Goal: Task Accomplishment & Management: Complete application form

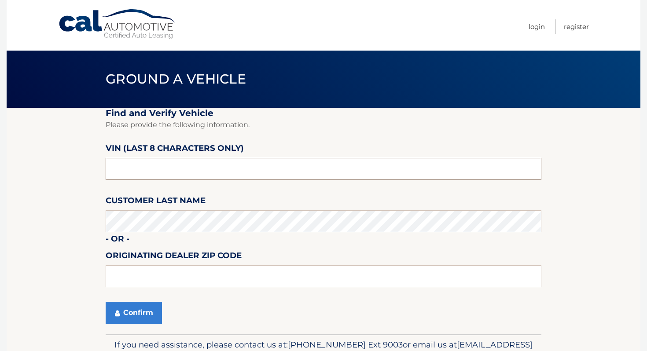
click at [219, 176] on input "text" at bounding box center [324, 169] width 436 height 22
type input "Ph505708"
click at [148, 317] on button "Confirm" at bounding box center [134, 313] width 56 height 22
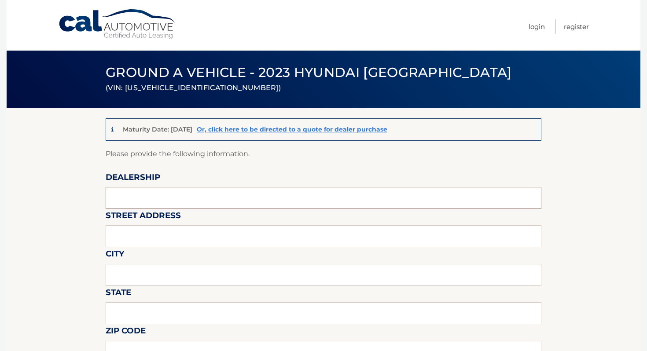
click at [211, 194] on input "text" at bounding box center [324, 198] width 436 height 22
type input "BOBSON"
type input "1257 Hylan Blvd"
type input "Staten Island"
type input "NY"
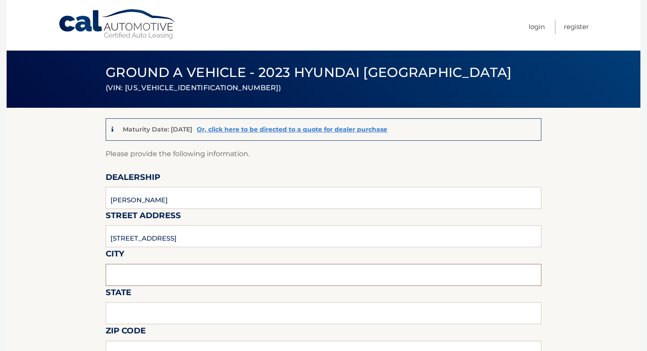
type input "10305"
type input "MICHAEL"
click at [163, 202] on input "BOBSON" at bounding box center [324, 198] width 436 height 22
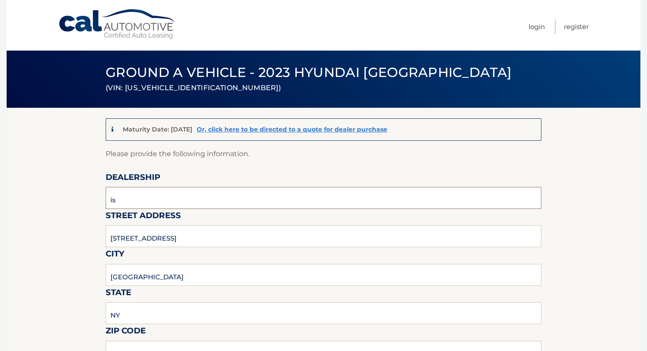
type input "ISLAND AUTO GROUP"
click at [165, 240] on input "1257 Hylan Blvd" at bounding box center [324, 236] width 436 height 22
click at [164, 240] on input "1257 Hylan Blvd" at bounding box center [324, 236] width 436 height 22
click at [164, 239] on input "1257 Hylan Blvd" at bounding box center [324, 236] width 436 height 22
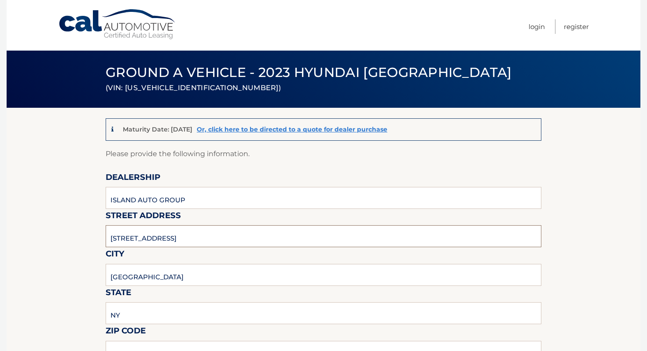
click at [164, 239] on input "1257 Hylan Blvd" at bounding box center [324, 236] width 436 height 22
click at [117, 239] on input "1257 Hylan Blvd" at bounding box center [324, 236] width 436 height 22
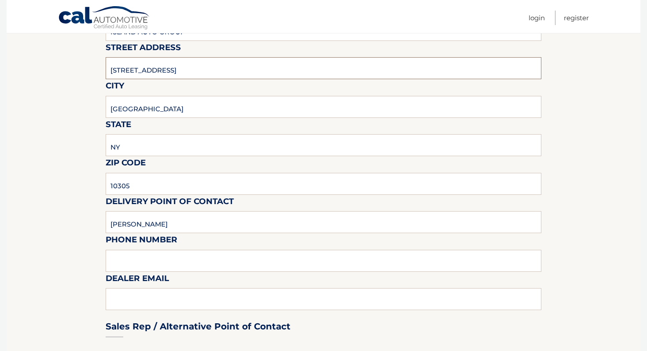
scroll to position [173, 0]
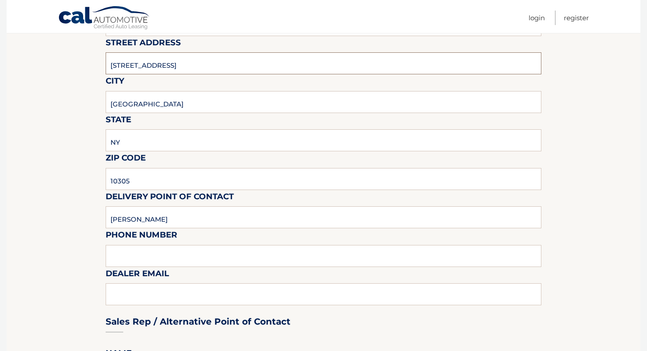
type input "2424 Hylan Blvd"
click at [189, 228] on input "MICHAEL" at bounding box center [324, 217] width 436 height 22
click at [187, 225] on input "MICHAEL" at bounding box center [324, 217] width 436 height 22
type input "Clayton Kemp"
click at [154, 247] on input "text" at bounding box center [324, 256] width 436 height 22
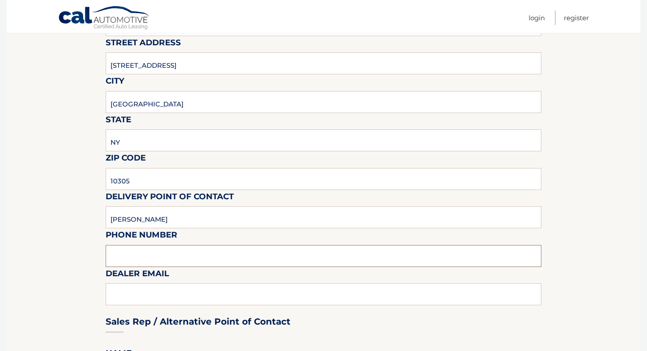
type input "7323792810"
type input "ckemp@myislandsubaru.com"
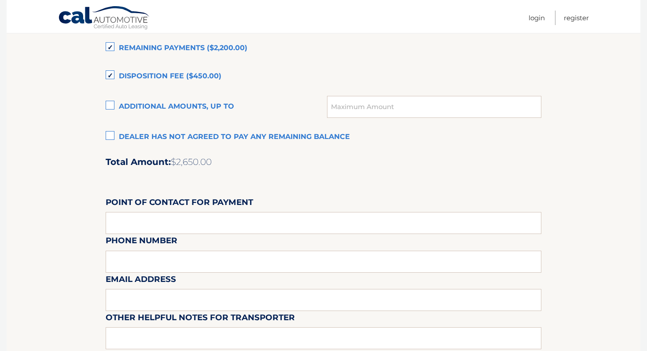
scroll to position [624, 0]
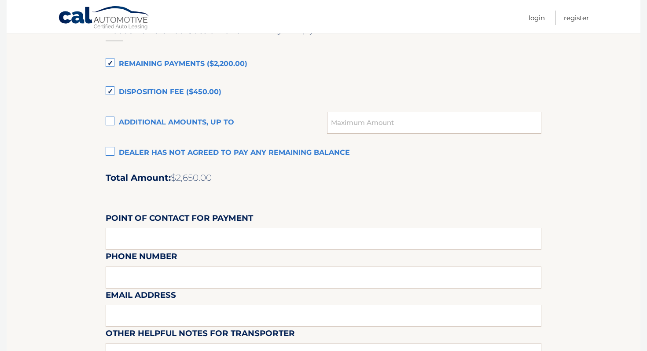
click at [213, 62] on label "Remaining Payments ($2,200.00)" at bounding box center [324, 64] width 436 height 18
click at [0, 0] on input "Remaining Payments ($2,200.00)" at bounding box center [0, 0] width 0 height 0
click at [191, 81] on div "Account Balance Settlement Dealer has agreed to pay: Remaining Payments ($2,200…" at bounding box center [324, 209] width 436 height 390
click at [191, 87] on label "Disposition Fee ($450.00)" at bounding box center [324, 93] width 436 height 18
click at [0, 0] on input "Disposition Fee ($450.00)" at bounding box center [0, 0] width 0 height 0
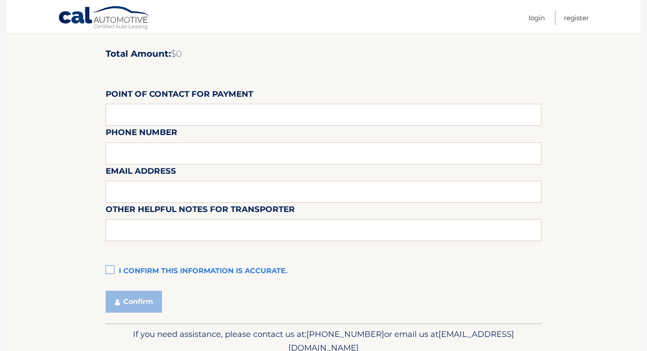
scroll to position [787, 0]
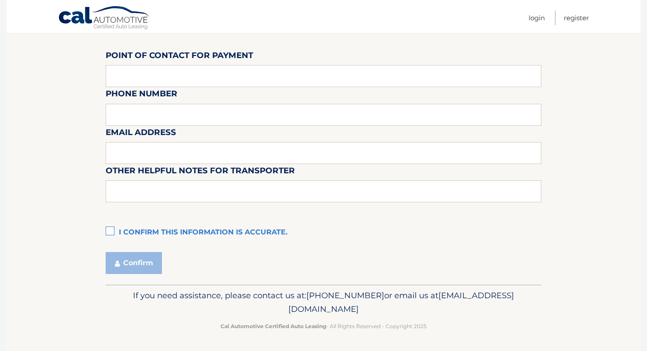
click at [144, 231] on label "I confirm this information is accurate." at bounding box center [324, 233] width 436 height 18
click at [0, 0] on input "I confirm this information is accurate." at bounding box center [0, 0] width 0 height 0
click at [144, 258] on button "Confirm" at bounding box center [134, 263] width 56 height 22
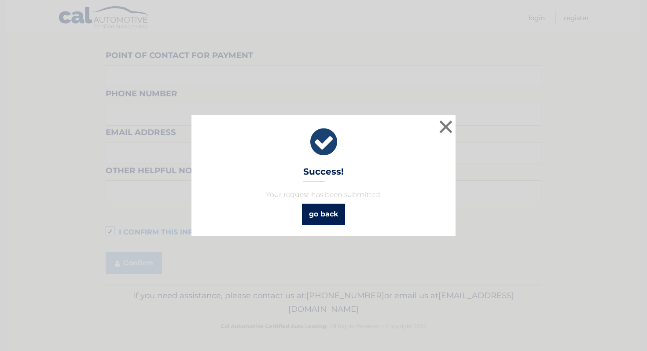
click at [325, 219] on link "go back" at bounding box center [323, 214] width 43 height 21
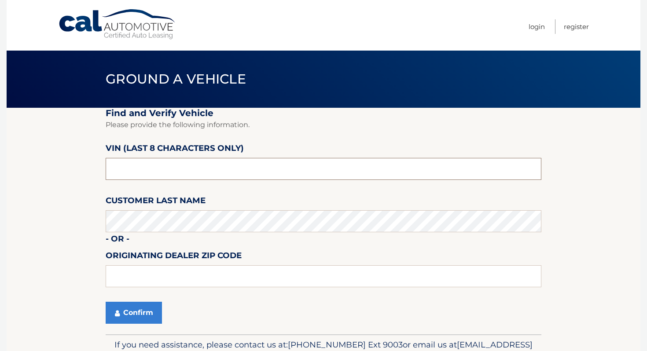
click at [244, 165] on input "text" at bounding box center [324, 169] width 436 height 22
type input "o*******"
type input "ph224790"
click at [152, 316] on button "Confirm" at bounding box center [134, 313] width 56 height 22
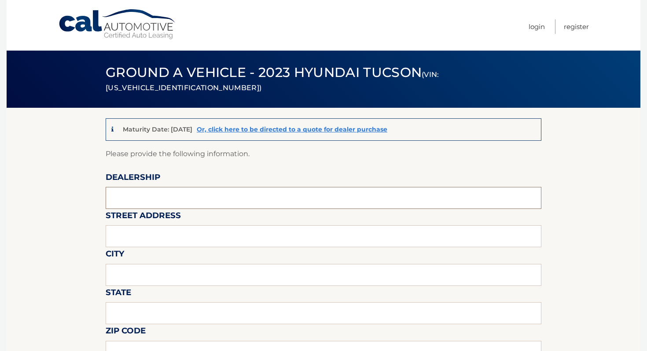
drag, startPoint x: 262, startPoint y: 196, endPoint x: 130, endPoint y: 196, distance: 132.0
click at [262, 196] on input "text" at bounding box center [324, 198] width 436 height 22
click at [248, 198] on input "text" at bounding box center [324, 198] width 436 height 22
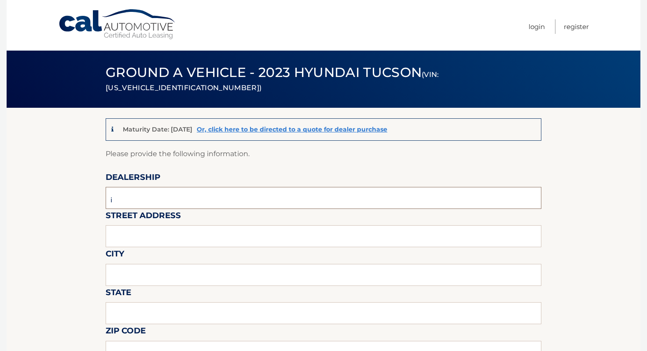
click at [130, 196] on input "i" at bounding box center [324, 198] width 436 height 22
click at [128, 198] on input "i" at bounding box center [324, 198] width 436 height 22
type input "ISLAND AUTO GROUP"
click at [156, 233] on input "text" at bounding box center [324, 236] width 436 height 22
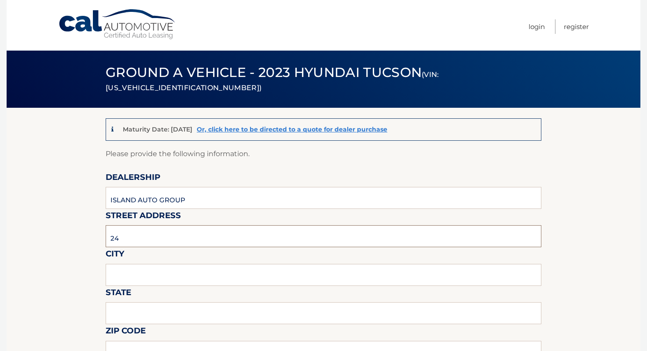
type input "2424 HYLAN BLVD"
click at [150, 282] on input "text" at bounding box center [324, 275] width 436 height 22
click at [177, 280] on input "Staten island =" at bounding box center [324, 275] width 436 height 22
type input "Staten island"
type input "ny"
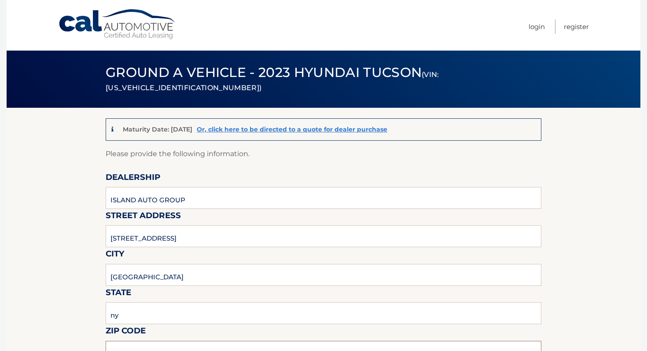
scroll to position [11, 0]
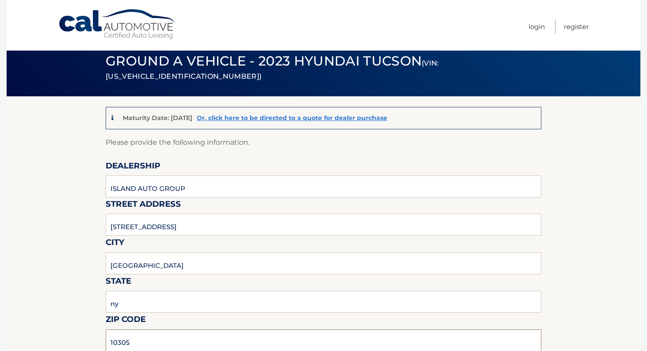
type input "10305"
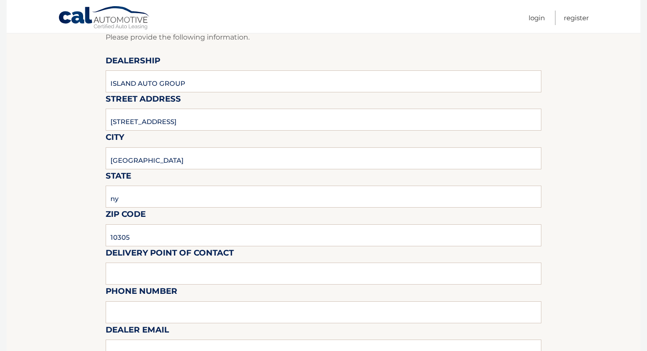
scroll to position [149, 0]
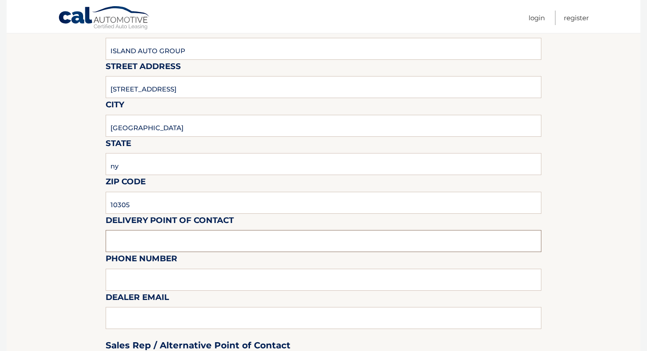
click at [169, 245] on input "text" at bounding box center [324, 241] width 436 height 22
type input "Clayton G Kemp"
type input "7323792810"
type input "ckemp@myislandsubaru.com"
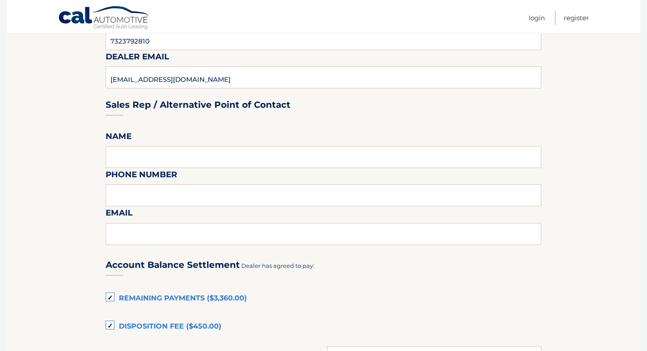
scroll to position [505, 0]
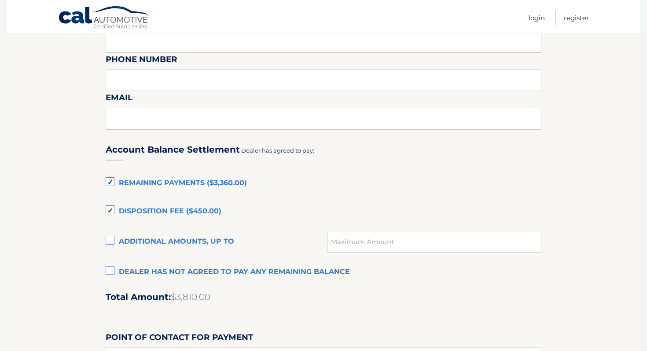
click at [209, 198] on div "Account Balance Settlement Dealer has agreed to pay: Remaining Payments ($3,360…" at bounding box center [324, 328] width 436 height 390
click at [209, 193] on div "Account Balance Settlement Dealer has agreed to pay: Remaining Payments ($3,360…" at bounding box center [324, 328] width 436 height 390
click at [209, 185] on label "Remaining Payments ($3,360.00)" at bounding box center [324, 184] width 436 height 18
click at [0, 0] on input "Remaining Payments ($3,360.00)" at bounding box center [0, 0] width 0 height 0
click at [191, 216] on label "Disposition Fee ($450.00)" at bounding box center [324, 212] width 436 height 18
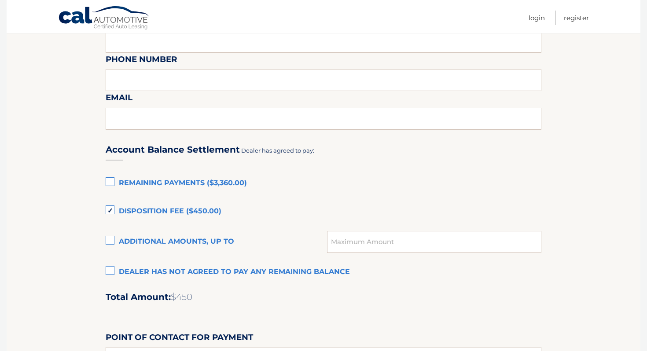
click at [0, 0] on input "Disposition Fee ($450.00)" at bounding box center [0, 0] width 0 height 0
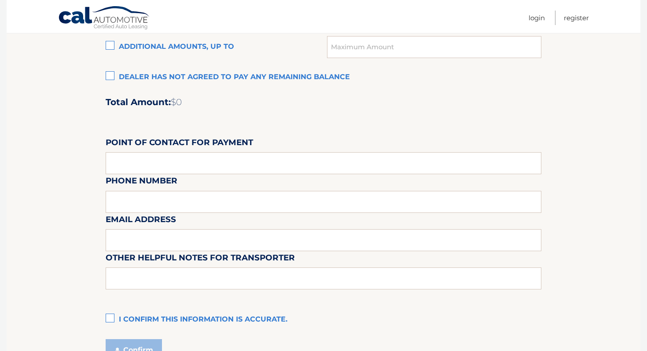
scroll to position [733, 0]
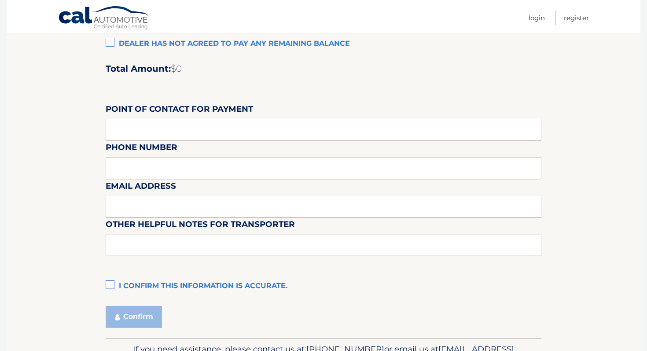
click at [126, 288] on label "I confirm this information is accurate." at bounding box center [324, 287] width 436 height 18
click at [0, 0] on input "I confirm this information is accurate." at bounding box center [0, 0] width 0 height 0
click at [127, 317] on button "Confirm" at bounding box center [134, 317] width 56 height 22
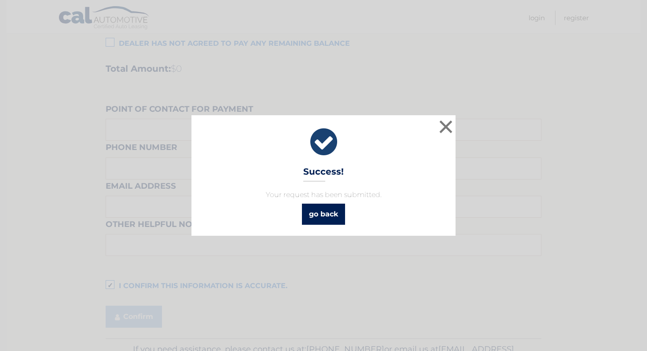
click at [318, 217] on link "go back" at bounding box center [323, 214] width 43 height 21
